Goal: Task Accomplishment & Management: Manage account settings

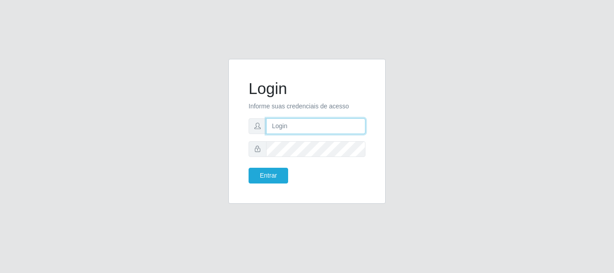
click at [343, 131] on input "text" at bounding box center [315, 126] width 99 height 16
drag, startPoint x: 310, startPoint y: 125, endPoint x: 338, endPoint y: 129, distance: 28.1
click at [338, 129] on input "ian@galiottoAa123456" at bounding box center [315, 126] width 99 height 16
type input "ian@galiotto"
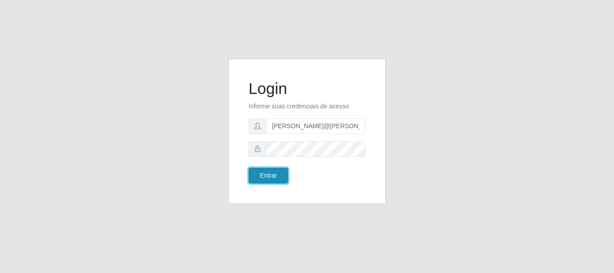
click at [277, 171] on button "Entrar" at bounding box center [269, 176] width 40 height 16
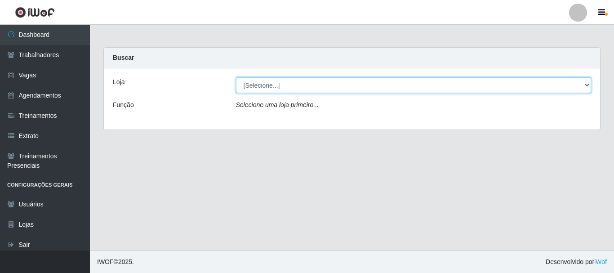
click at [315, 86] on select "[Selecione...] [GEOGRAPHIC_DATA]" at bounding box center [414, 85] width 356 height 16
select select "279"
click at [236, 77] on select "[Selecione...] [GEOGRAPHIC_DATA]" at bounding box center [414, 85] width 356 height 16
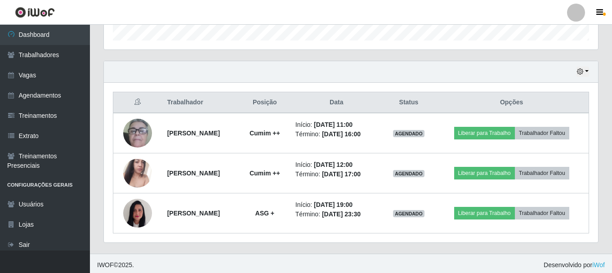
scroll to position [284, 0]
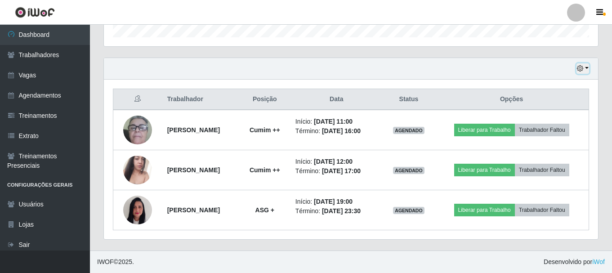
click at [587, 71] on button "button" at bounding box center [583, 68] width 13 height 10
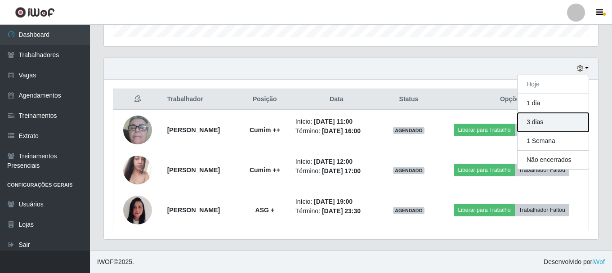
click at [553, 129] on button "3 dias" at bounding box center [553, 122] width 71 height 19
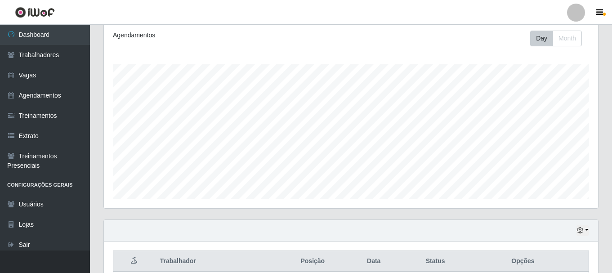
scroll to position [0, 0]
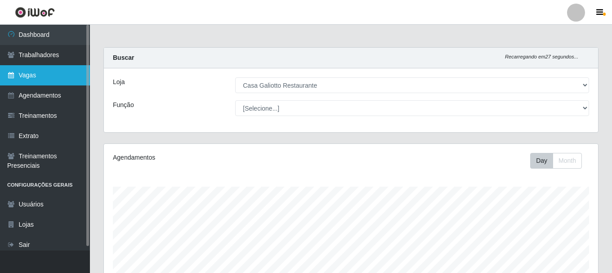
click at [33, 72] on link "Vagas" at bounding box center [45, 75] width 90 height 20
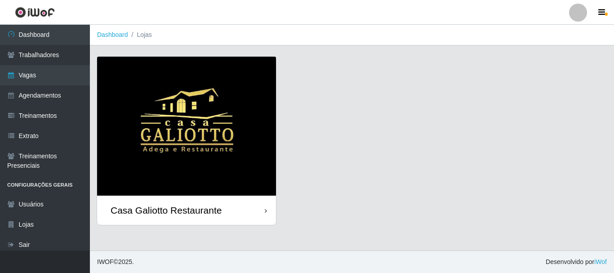
click at [265, 216] on div "Casa Galiotto Restaurante" at bounding box center [186, 210] width 179 height 29
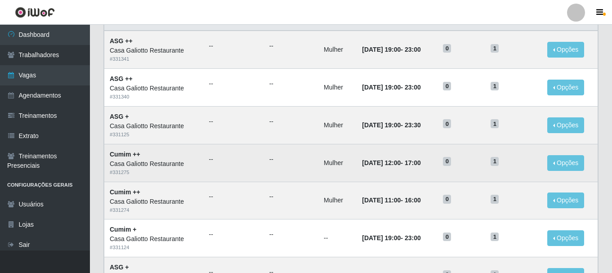
scroll to position [90, 0]
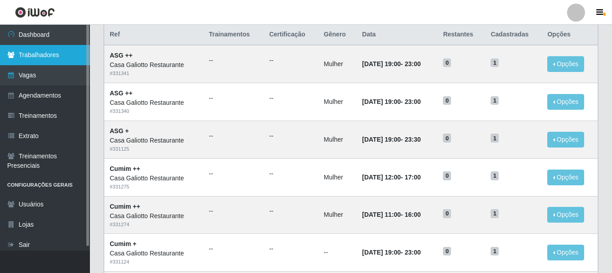
click at [44, 54] on link "Trabalhadores" at bounding box center [45, 55] width 90 height 20
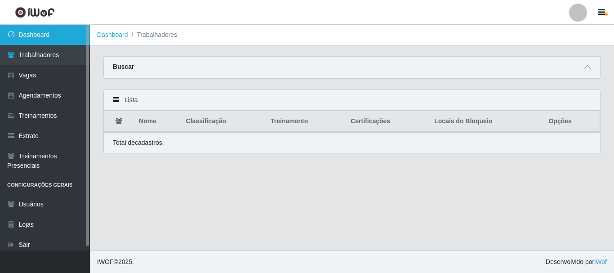
click at [40, 40] on link "Dashboard" at bounding box center [45, 35] width 90 height 20
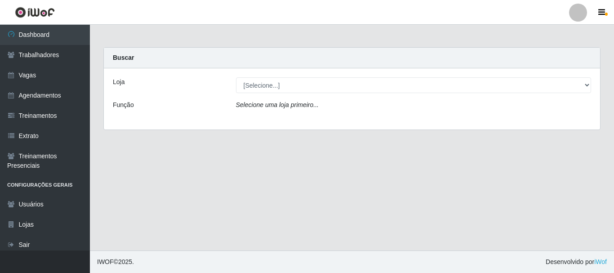
click at [399, 93] on div "Loja [Selecione...] Casa Galiotto Restaurante Função Selecione uma loja primeir…" at bounding box center [352, 98] width 496 height 61
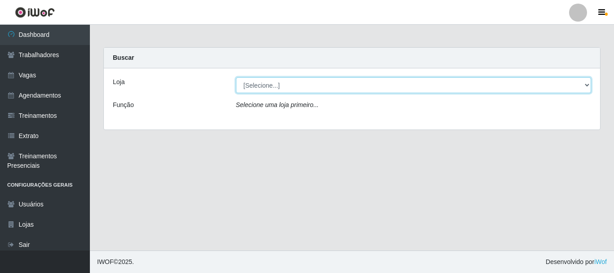
click at [392, 85] on select "[Selecione...] [GEOGRAPHIC_DATA]" at bounding box center [414, 85] width 356 height 16
select select "279"
click at [236, 77] on select "[Selecione...] [GEOGRAPHIC_DATA]" at bounding box center [414, 85] width 356 height 16
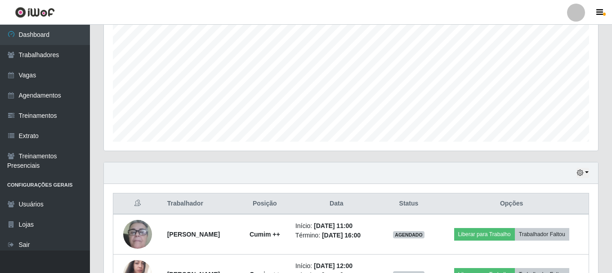
scroll to position [284, 0]
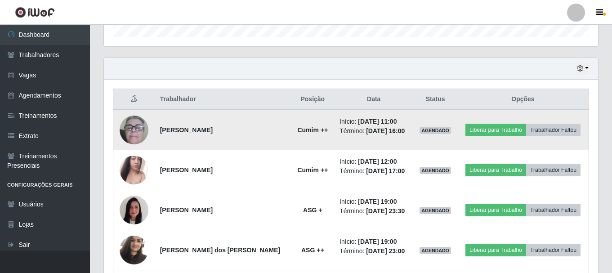
click at [130, 125] on img at bounding box center [134, 129] width 29 height 59
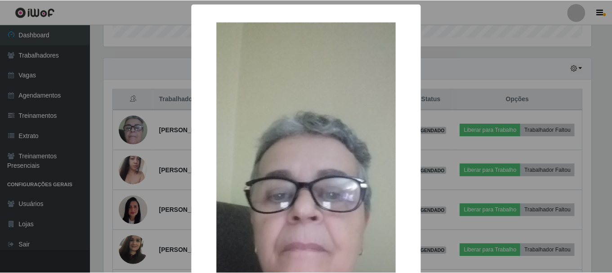
scroll to position [90, 0]
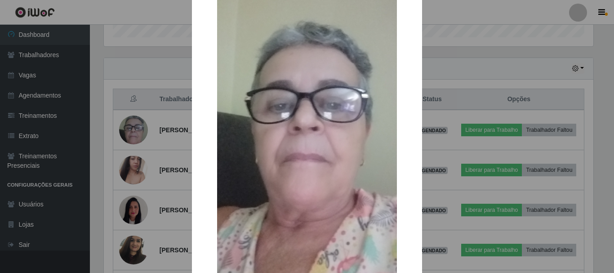
click at [178, 132] on div "× OK Cancel" at bounding box center [307, 136] width 614 height 273
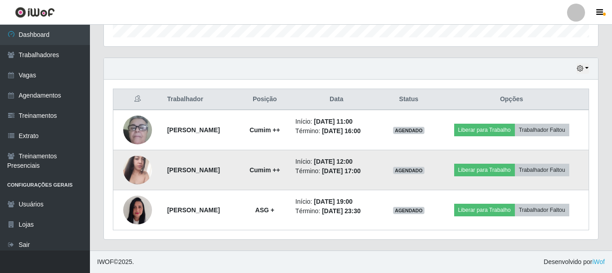
scroll to position [315, 0]
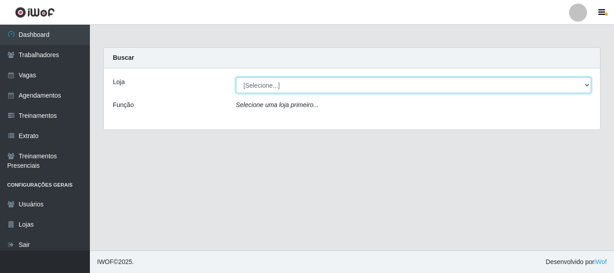
click at [293, 80] on select "[Selecione...] [GEOGRAPHIC_DATA]" at bounding box center [414, 85] width 356 height 16
select select "279"
click at [236, 77] on select "[Selecione...] [GEOGRAPHIC_DATA]" at bounding box center [414, 85] width 356 height 16
